Goal: Communication & Community: Ask a question

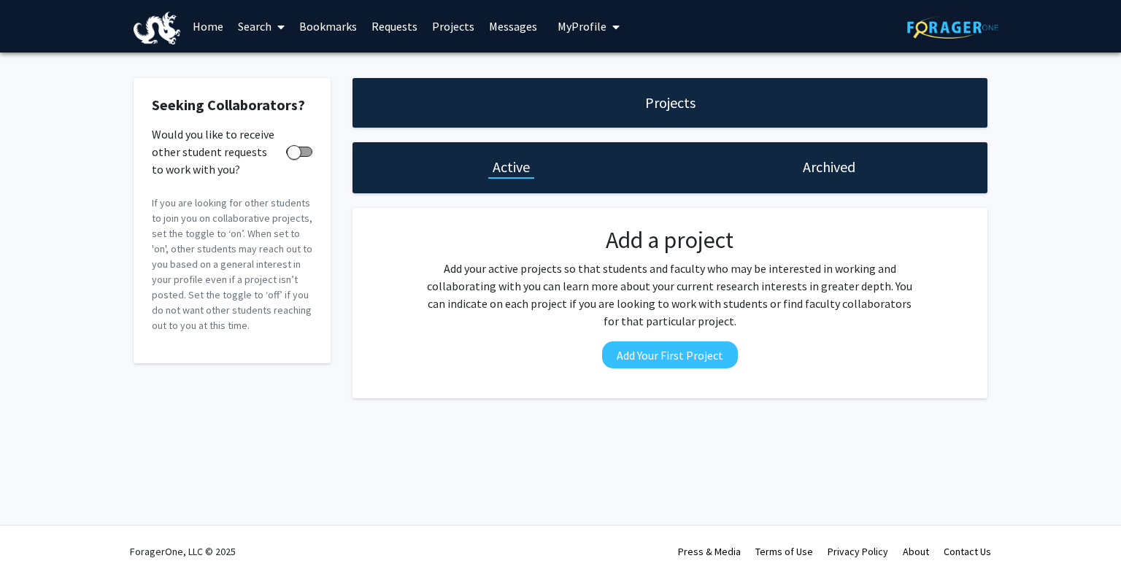
click at [372, 27] on link "Requests" at bounding box center [394, 26] width 61 height 51
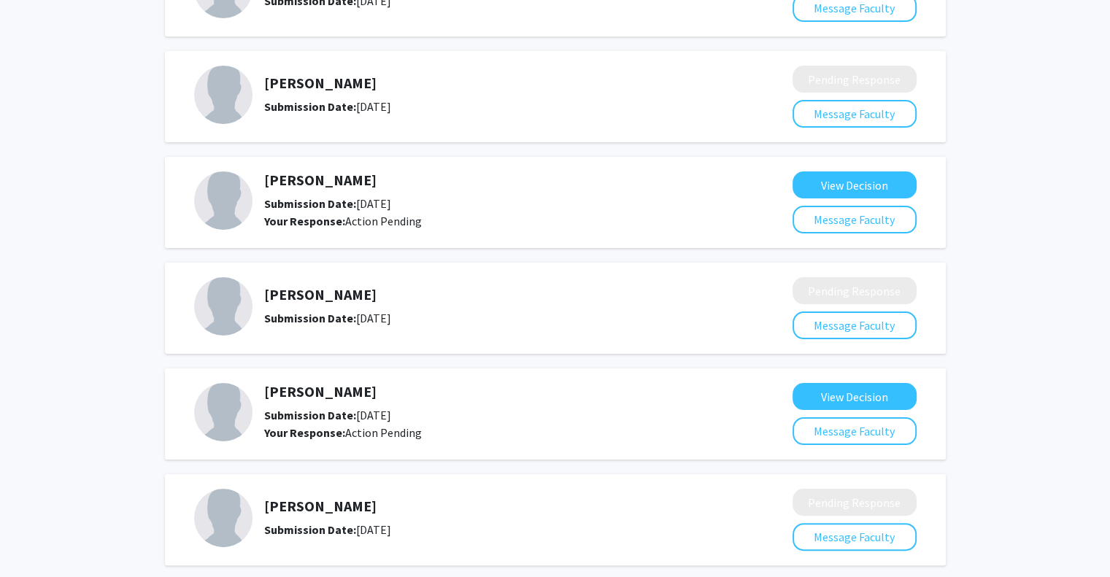
scroll to position [252, 0]
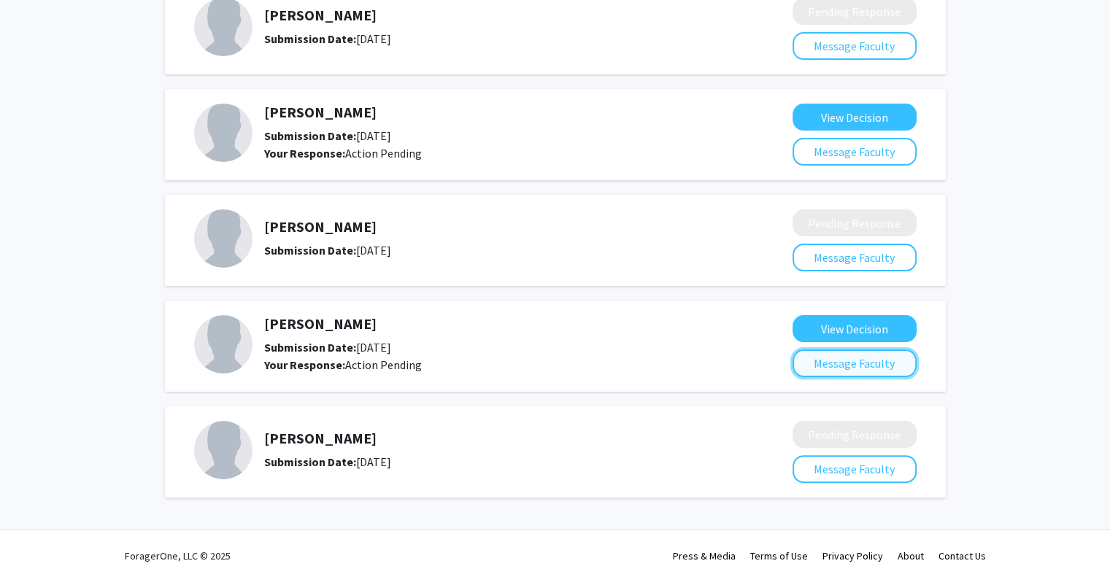
click at [815, 356] on button "Message Faculty" at bounding box center [855, 364] width 124 height 28
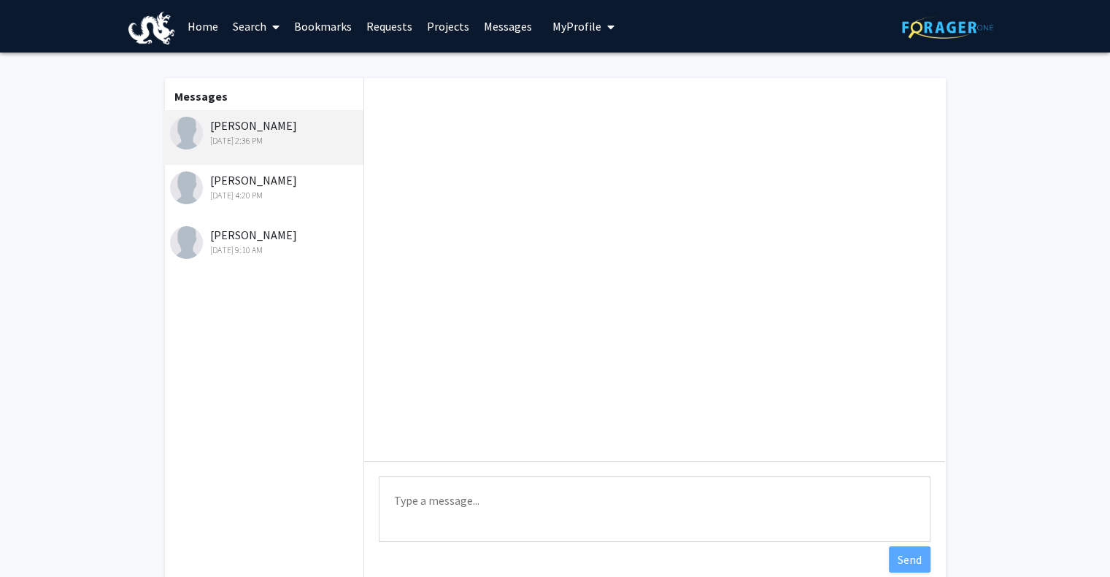
scroll to position [154, 0]
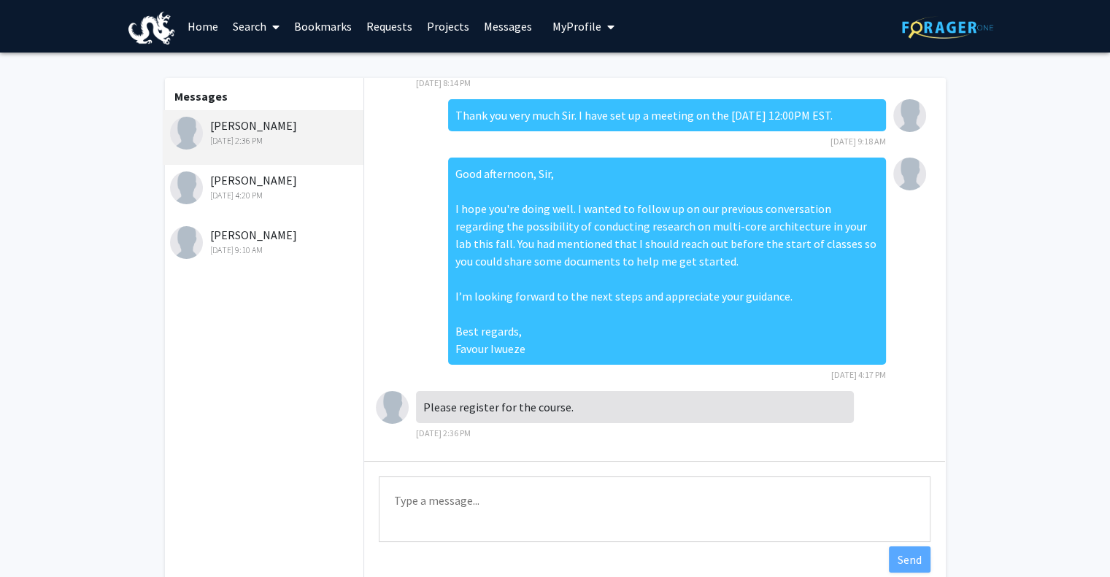
click at [557, 510] on textarea "Type a message" at bounding box center [655, 510] width 552 height 66
click at [550, 496] on textarea "Type a message" at bounding box center [655, 510] width 552 height 66
type textarea "G"
type textarea "F"
type textarea "I"
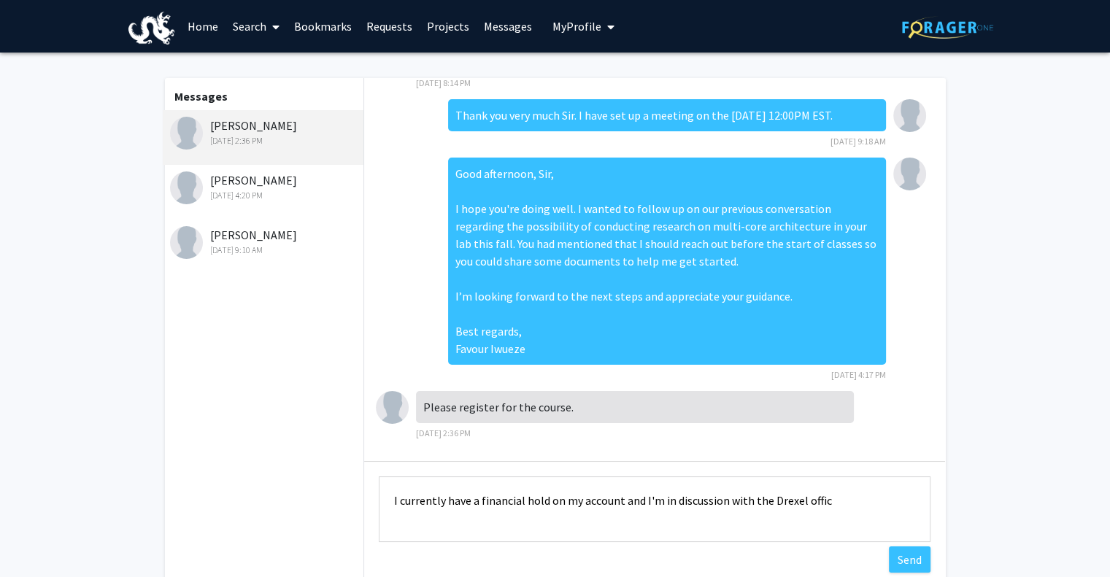
click at [623, 499] on textarea "I currently have a financial hold on my account and I'm in discussion with the …" at bounding box center [655, 510] width 552 height 66
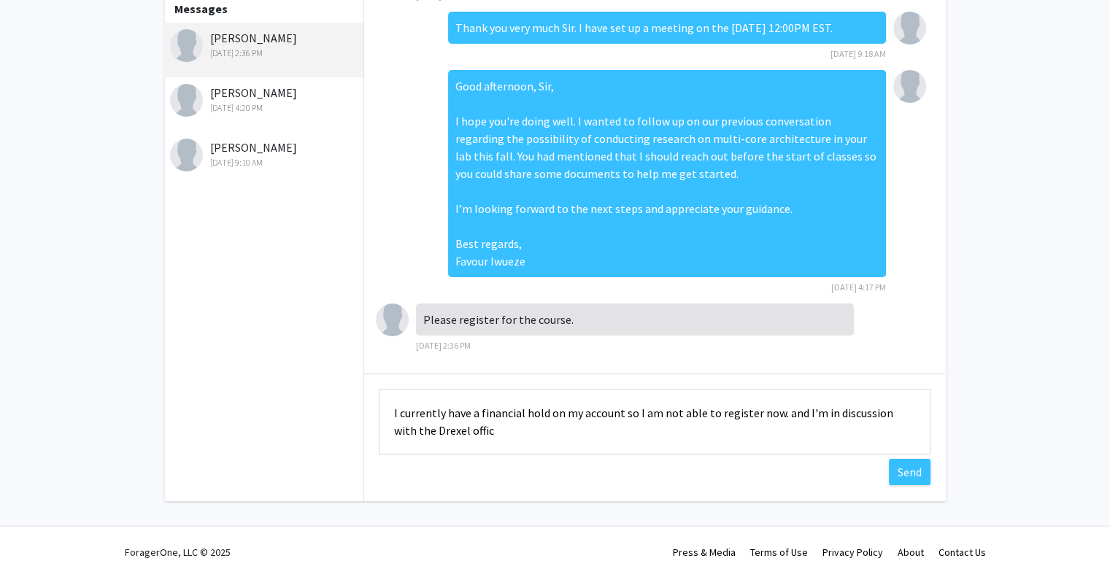
drag, startPoint x: 797, startPoint y: 414, endPoint x: 780, endPoint y: 415, distance: 17.6
click at [780, 415] on textarea "I currently have a financial hold on my account so I am not able to register no…" at bounding box center [655, 422] width 552 height 66
click at [591, 439] on textarea "I currently have a financial hold on my account so I am not able to register no…" at bounding box center [655, 422] width 552 height 66
type textarea "I currently have a financial hold on my account so I am not able to register no…"
click at [915, 469] on button "Send" at bounding box center [910, 472] width 42 height 26
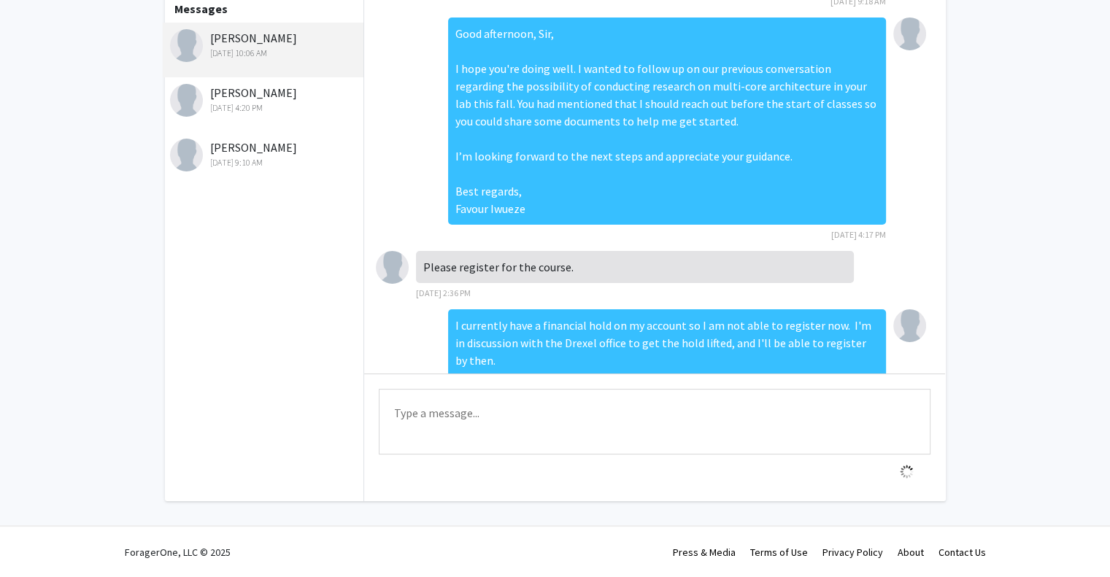
scroll to position [247, 0]
